Goal: Information Seeking & Learning: Learn about a topic

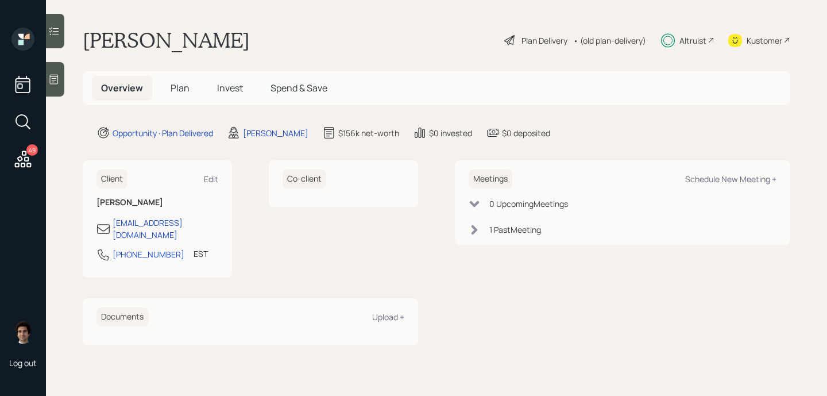
click at [183, 93] on span "Plan" at bounding box center [180, 88] width 19 height 13
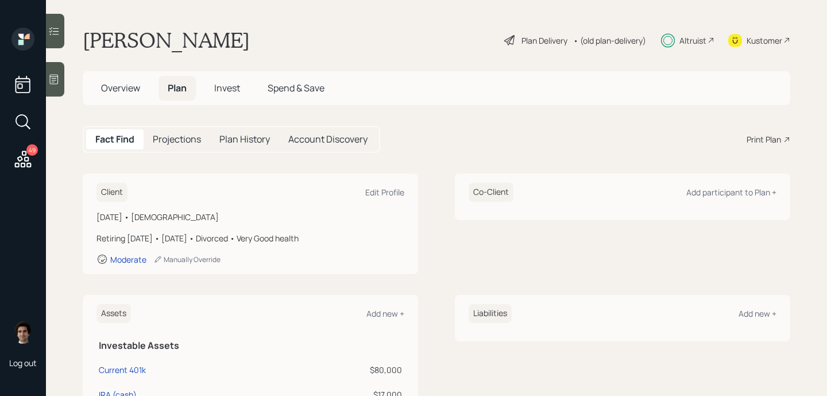
click at [545, 45] on div "Plan Delivery" at bounding box center [544, 40] width 46 height 12
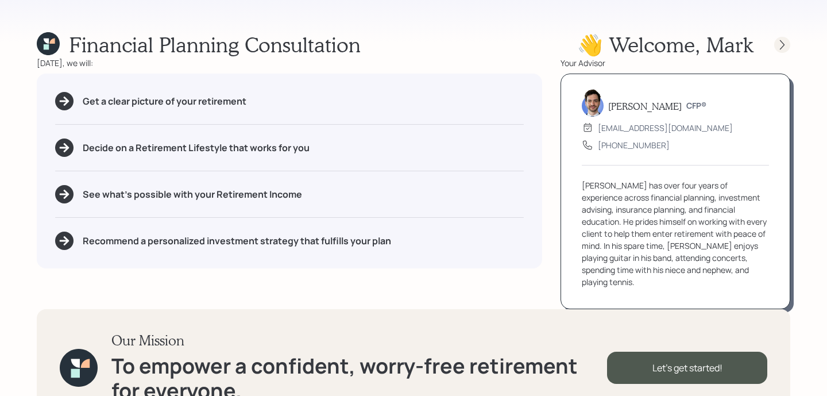
click at [779, 44] on icon at bounding box center [781, 44] width 11 height 11
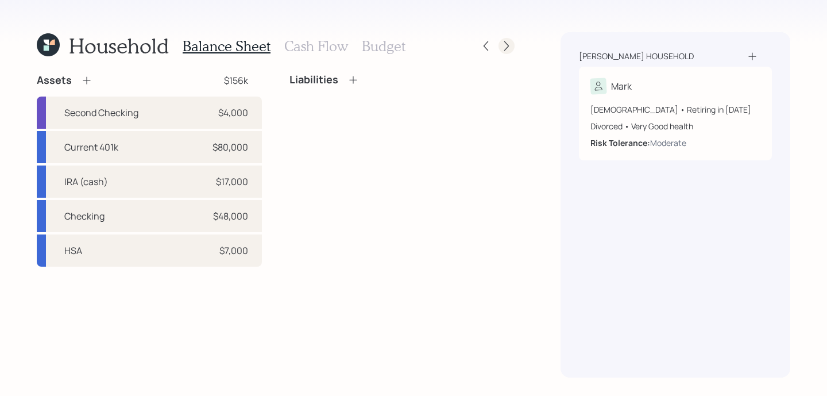
click at [505, 51] on icon at bounding box center [506, 45] width 11 height 11
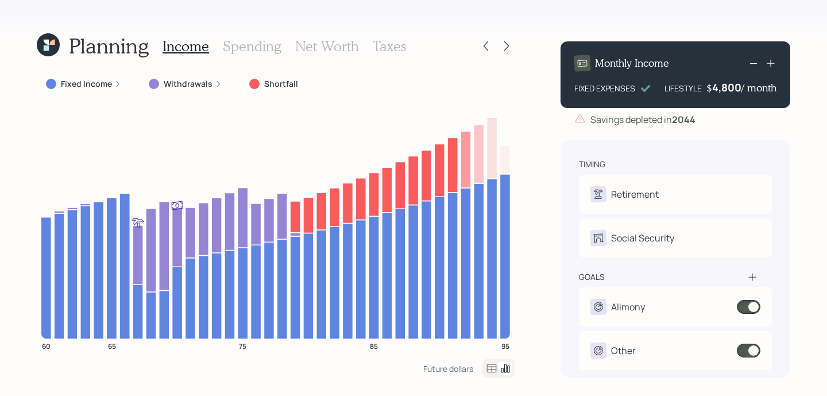
click at [475, 49] on div "Planning Income Spending Net Worth Taxes" at bounding box center [276, 46] width 478 height 28
click at [477, 49] on div "Planning Income Spending Net Worth Taxes" at bounding box center [276, 46] width 478 height 28
click at [486, 49] on icon at bounding box center [485, 45] width 11 height 11
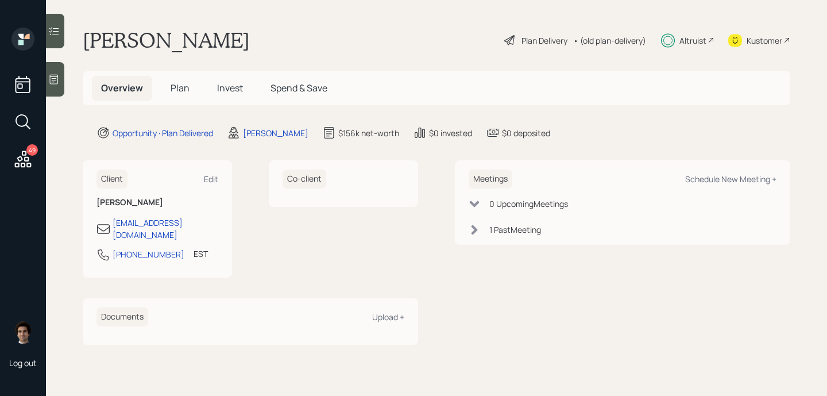
click at [181, 90] on span "Plan" at bounding box center [180, 88] width 19 height 13
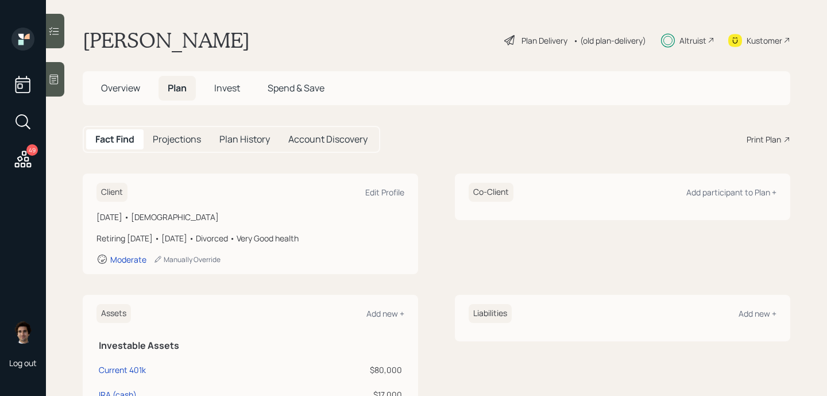
click at [528, 36] on div "Plan Delivery" at bounding box center [544, 40] width 46 height 12
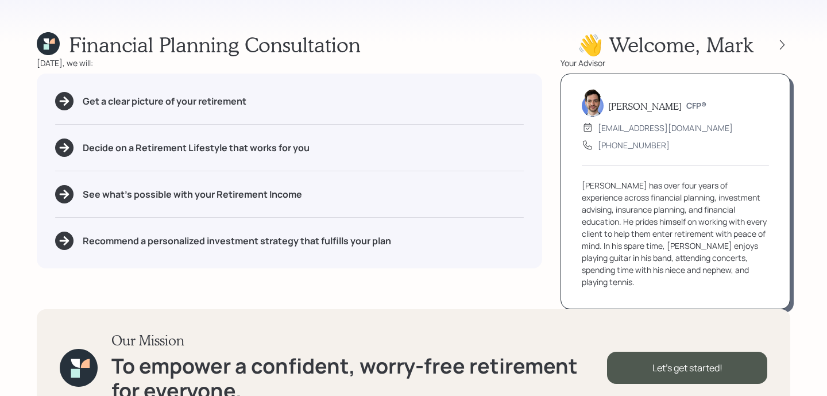
click at [767, 41] on div at bounding box center [771, 45] width 37 height 16
click at [773, 38] on div at bounding box center [771, 45] width 37 height 16
click at [780, 42] on icon at bounding box center [781, 44] width 11 height 11
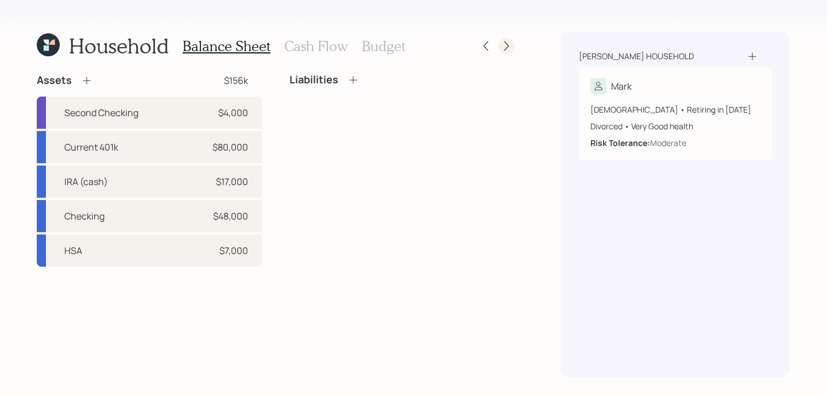
click at [503, 47] on icon at bounding box center [506, 45] width 11 height 11
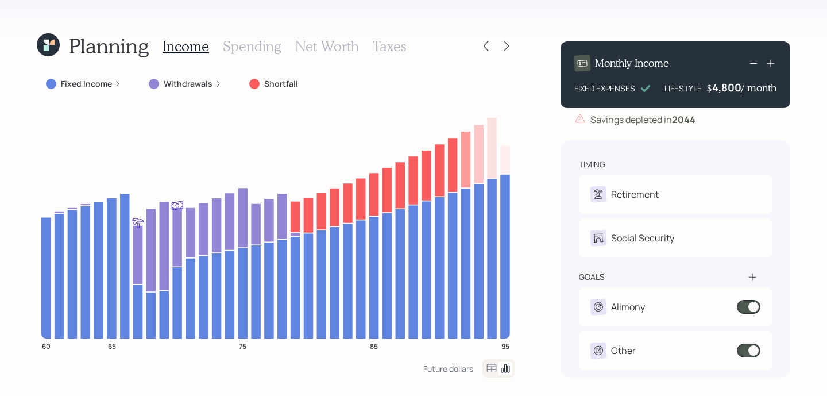
click at [503, 47] on icon at bounding box center [506, 45] width 11 height 11
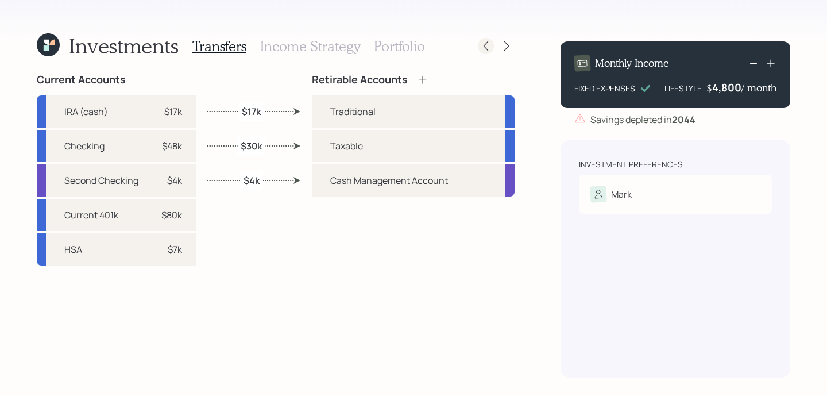
click at [481, 49] on icon at bounding box center [485, 45] width 11 height 11
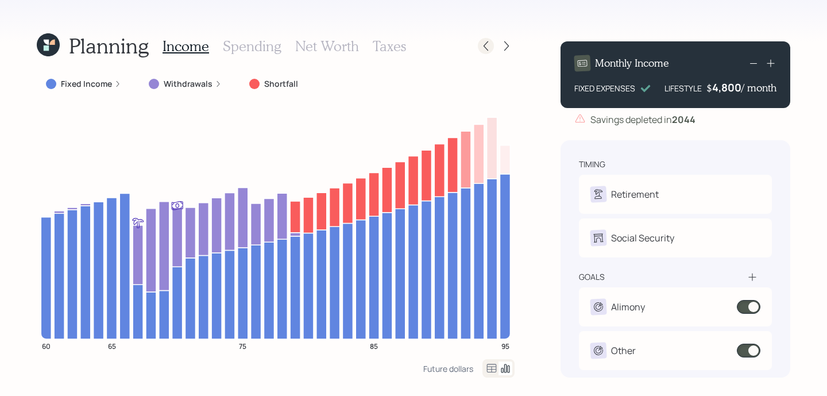
click at [482, 45] on icon at bounding box center [485, 45] width 11 height 11
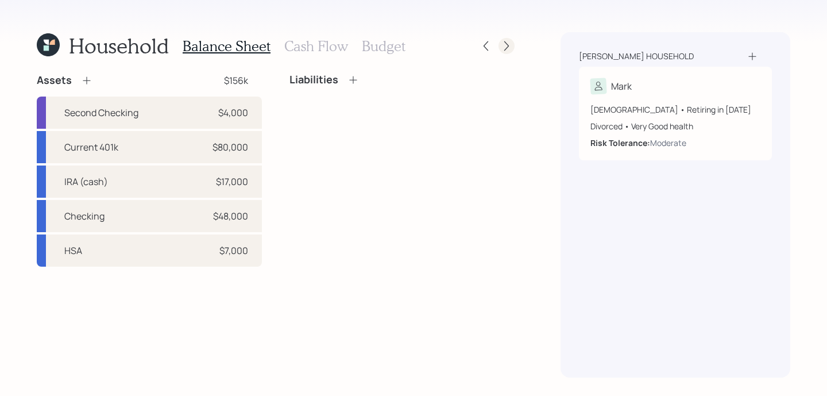
click at [507, 48] on icon at bounding box center [506, 45] width 11 height 11
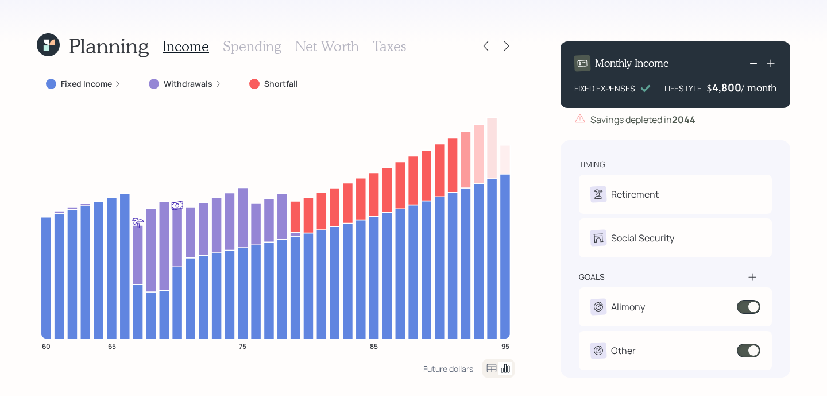
click at [243, 37] on div "Income Spending Net Worth Taxes" at bounding box center [283, 46] width 243 height 28
click at [243, 38] on h3 "Spending" at bounding box center [252, 46] width 59 height 17
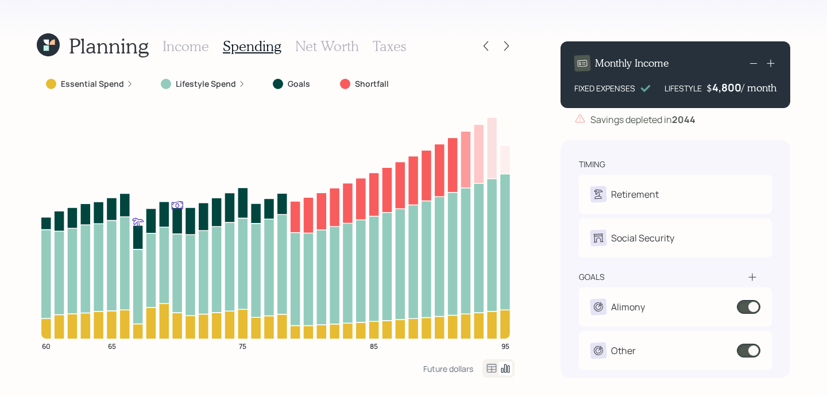
click at [490, 370] on icon at bounding box center [492, 368] width 14 height 14
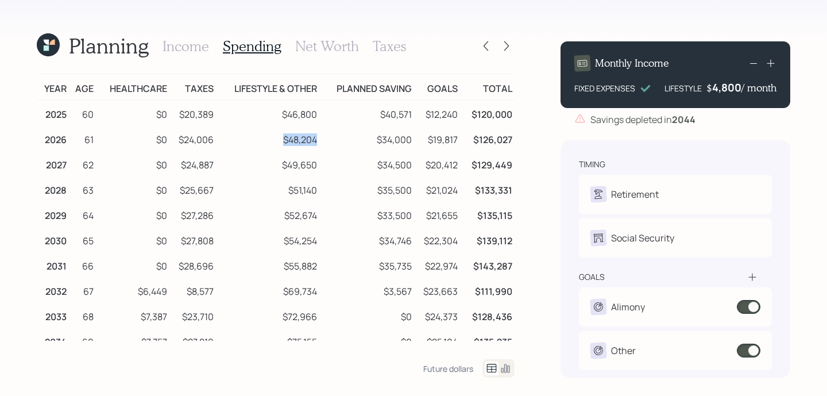
drag, startPoint x: 319, startPoint y: 137, endPoint x: 277, endPoint y: 134, distance: 41.5
click at [277, 134] on td "$48,204" at bounding box center [267, 137] width 103 height 25
click at [504, 49] on icon at bounding box center [506, 45] width 11 height 11
